Goal: Information Seeking & Learning: Learn about a topic

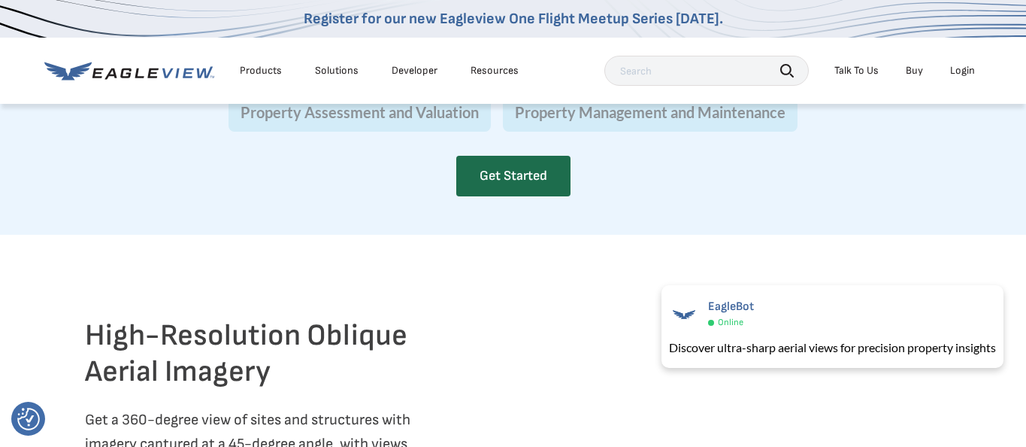
scroll to position [1729, 0]
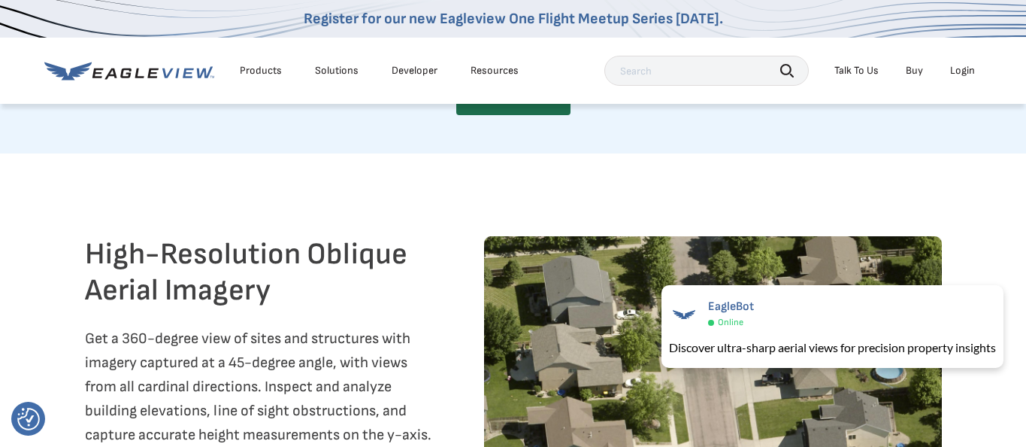
click at [584, 50] on button "Property Management and Maintenance" at bounding box center [650, 30] width 295 height 39
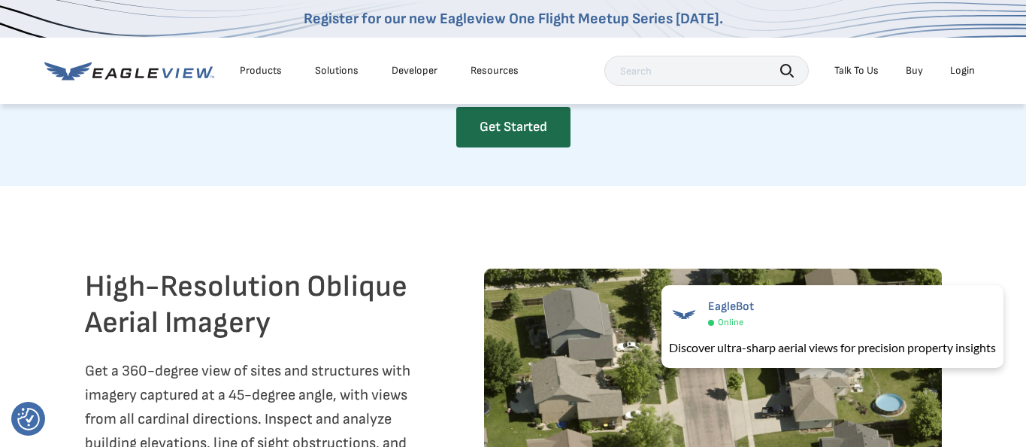
scroll to position [1804, 0]
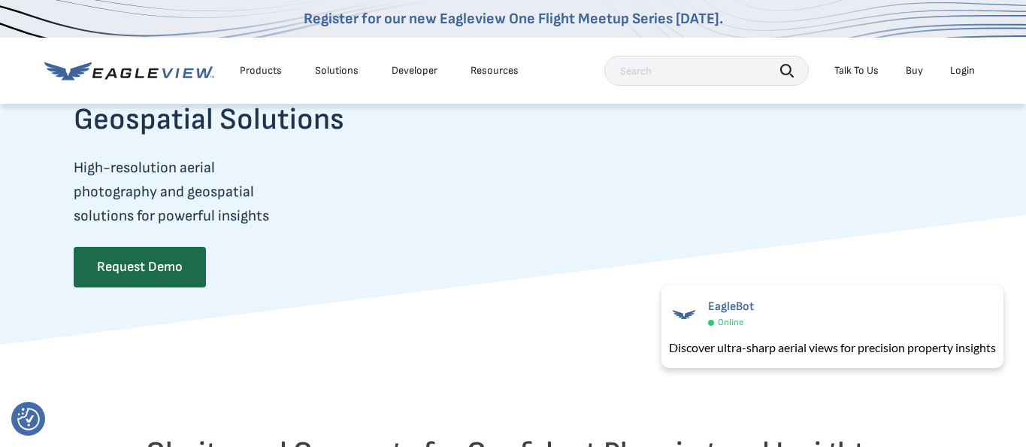
scroll to position [0, 0]
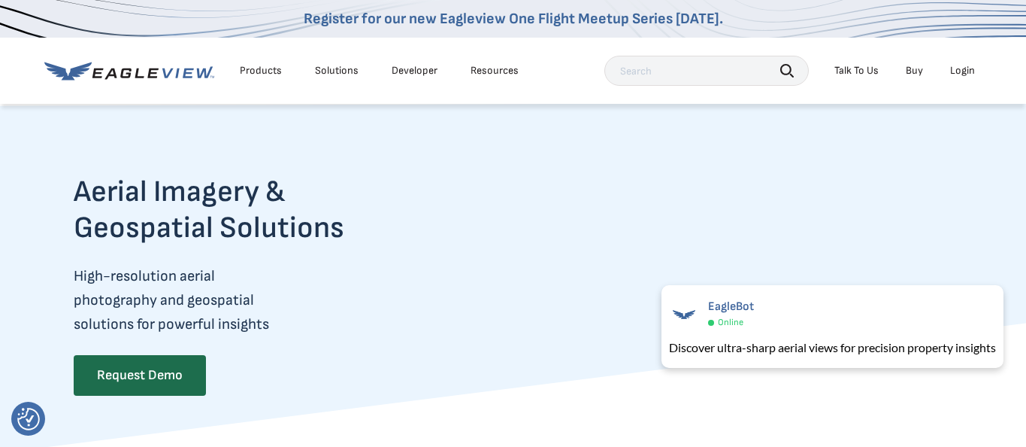
click at [272, 77] on div "Products" at bounding box center [261, 71] width 42 height 14
click at [265, 77] on div "Products" at bounding box center [261, 71] width 42 height 14
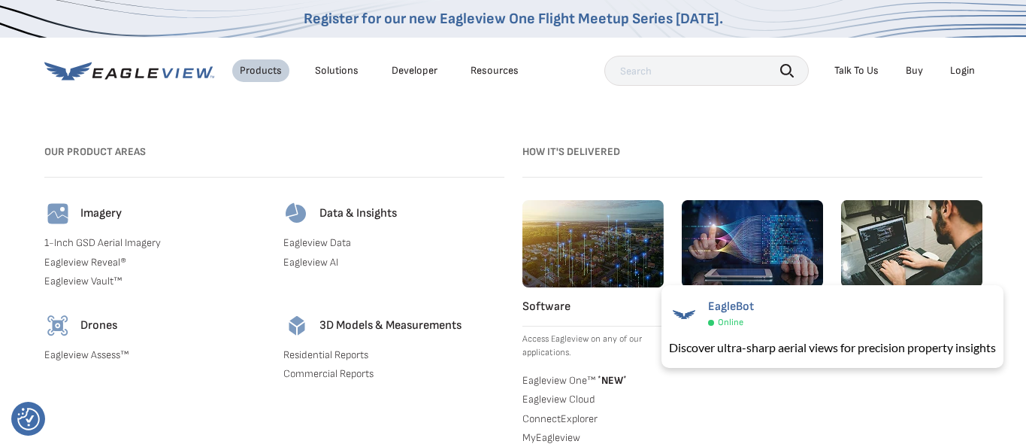
scroll to position [526, 0]
click at [720, 148] on h3 "How it's Delivered" at bounding box center [753, 152] width 460 height 24
click at [410, 245] on div "Data & Insights Eagleview Data Eagleview AI" at bounding box center [393, 247] width 221 height 94
click at [55, 227] on img at bounding box center [57, 213] width 27 height 27
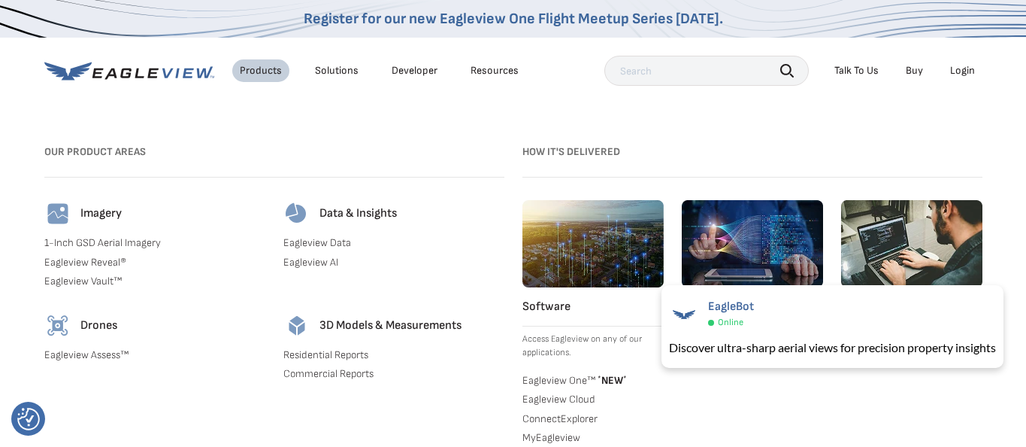
click at [92, 271] on div "Imagery 1-Inch GSD Aerial Imagery Eagleview Reveal® Eagleview Vault™" at bounding box center [154, 247] width 221 height 94
click at [93, 268] on div "Imagery 1-Inch GSD Aerial Imagery Eagleview Reveal® Eagleview Vault™" at bounding box center [154, 247] width 221 height 94
click at [344, 76] on div "Solutions" at bounding box center [337, 71] width 44 height 14
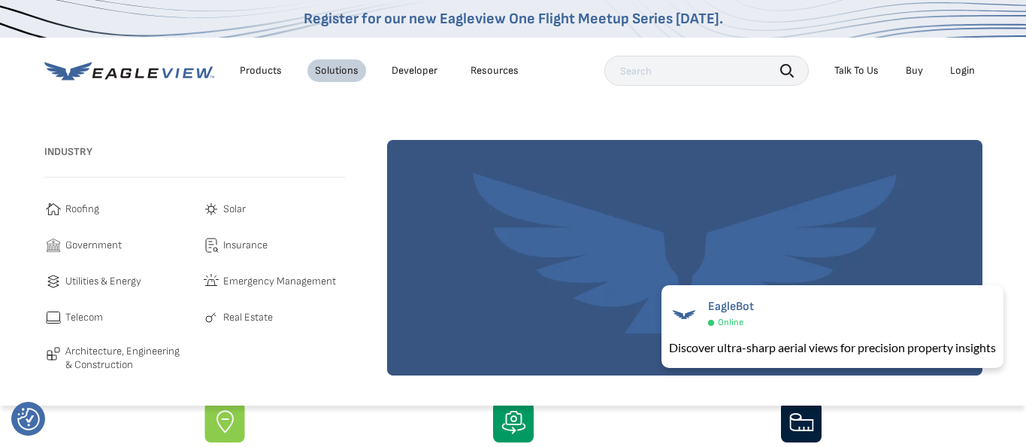
scroll to position [150, 0]
